Goal: Check status: Check status

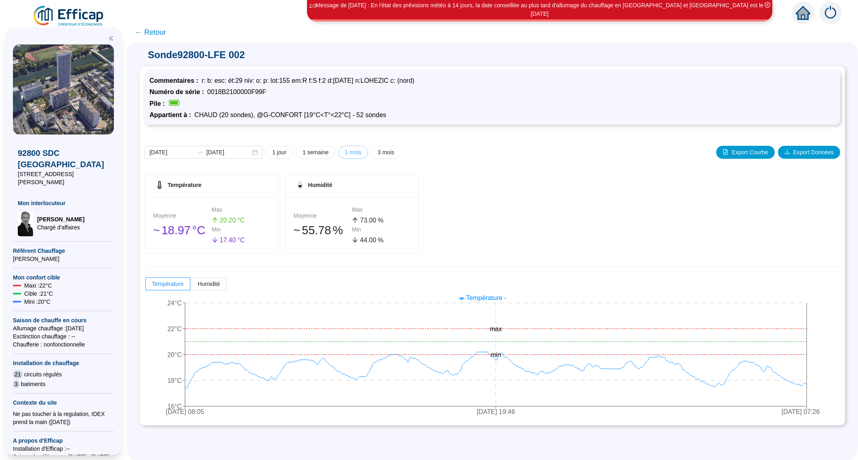
click at [361, 147] on button "1 mois" at bounding box center [352, 152] width 29 height 13
type input "[DATE]"
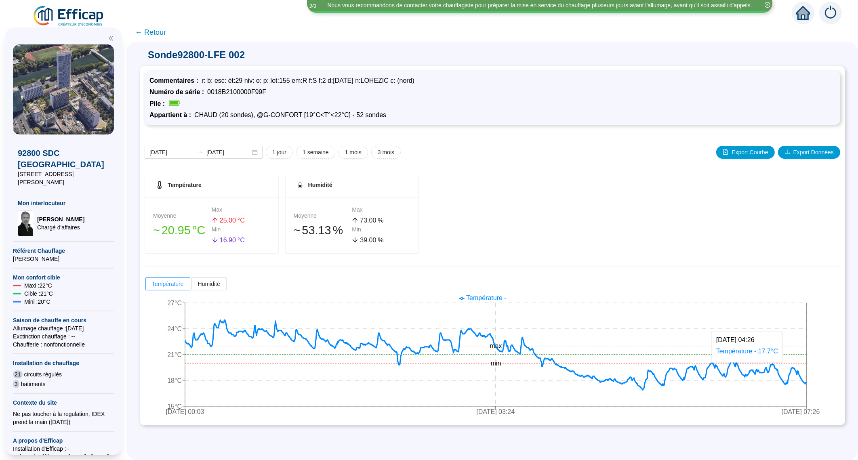
drag, startPoint x: 812, startPoint y: 382, endPoint x: 840, endPoint y: 447, distance: 71.3
click at [840, 447] on div "Sonde 92800-LFE 002 Commentaires : r: b: esc: ét:29 niv: o: p: lot:155 em:R f:S…" at bounding box center [492, 251] width 731 height 418
click at [806, 381] on icon at bounding box center [495, 355] width 621 height 70
click at [164, 35] on span "← Retour" at bounding box center [150, 32] width 31 height 11
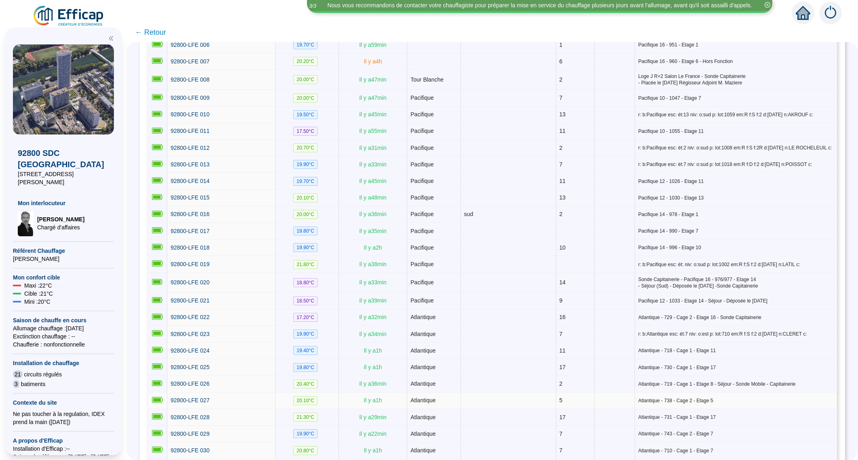
scroll to position [252, 0]
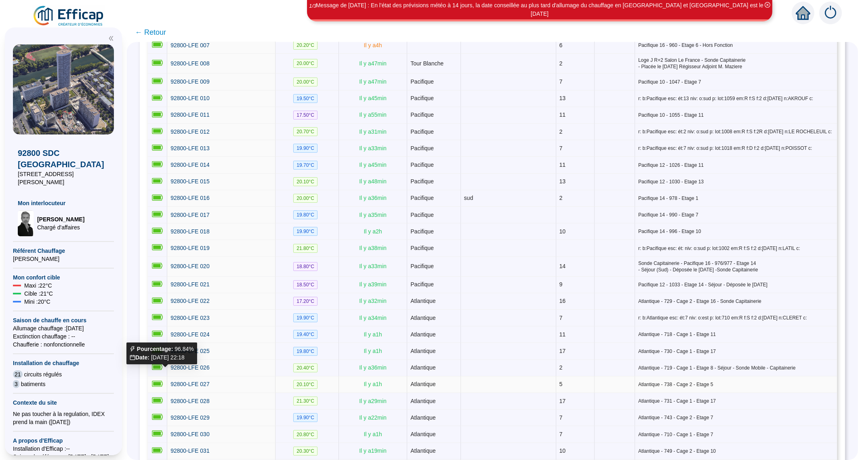
click at [161, 381] on icon at bounding box center [157, 384] width 11 height 6
click at [197, 381] on span "92800-LFE 027" at bounding box center [189, 384] width 39 height 6
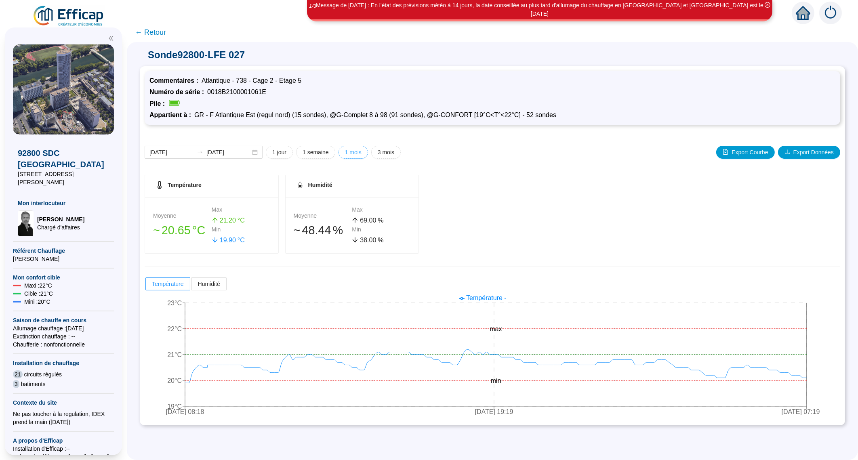
click at [357, 149] on span "1 mois" at bounding box center [353, 152] width 17 height 8
type input "[DATE]"
